Goal: Task Accomplishment & Management: Manage account settings

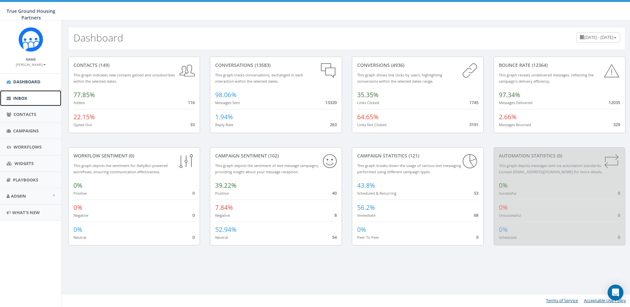
click at [19, 93] on link "Inbox" at bounding box center [30, 98] width 61 height 16
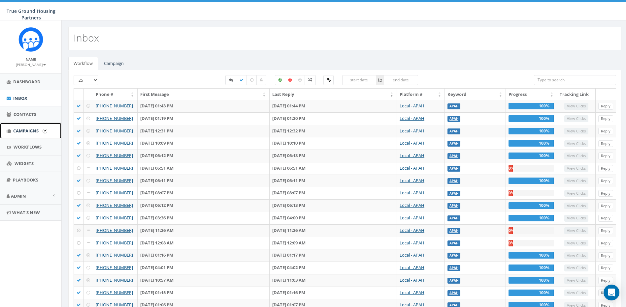
click at [31, 126] on link "Campaigns" at bounding box center [30, 131] width 61 height 16
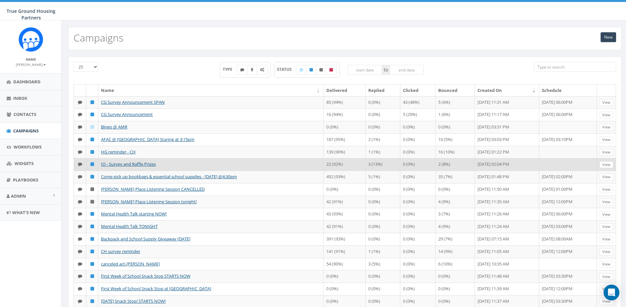
click at [539, 162] on td at bounding box center [568, 164] width 58 height 13
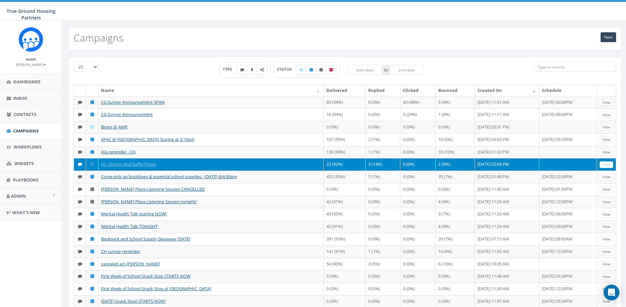
click at [539, 163] on td at bounding box center [568, 164] width 58 height 13
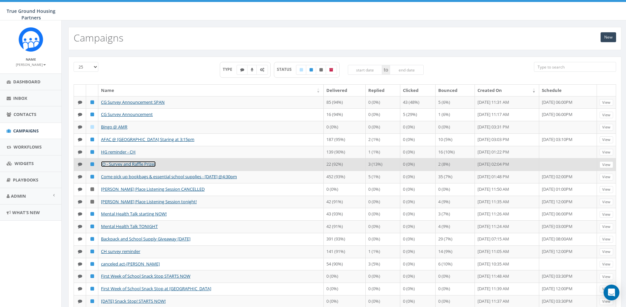
click at [150, 164] on link "IO - Survey and Raffle Prizes" at bounding box center [128, 164] width 55 height 6
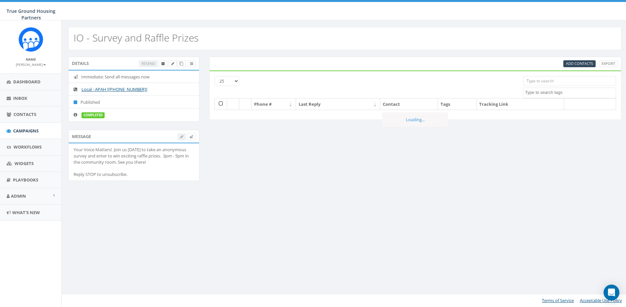
select select
